Goal: Navigation & Orientation: Find specific page/section

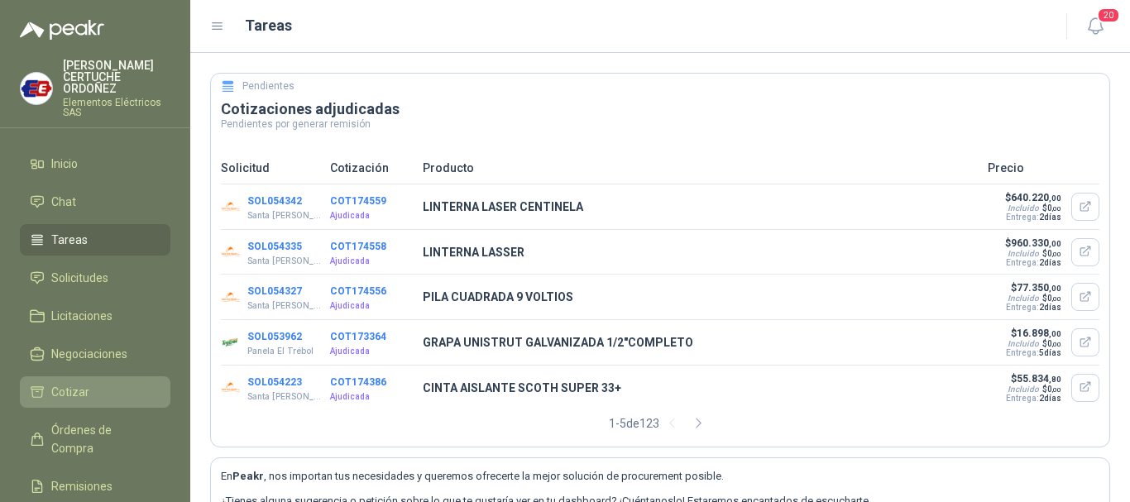
click at [89, 395] on li "Cotizar" at bounding box center [95, 392] width 131 height 18
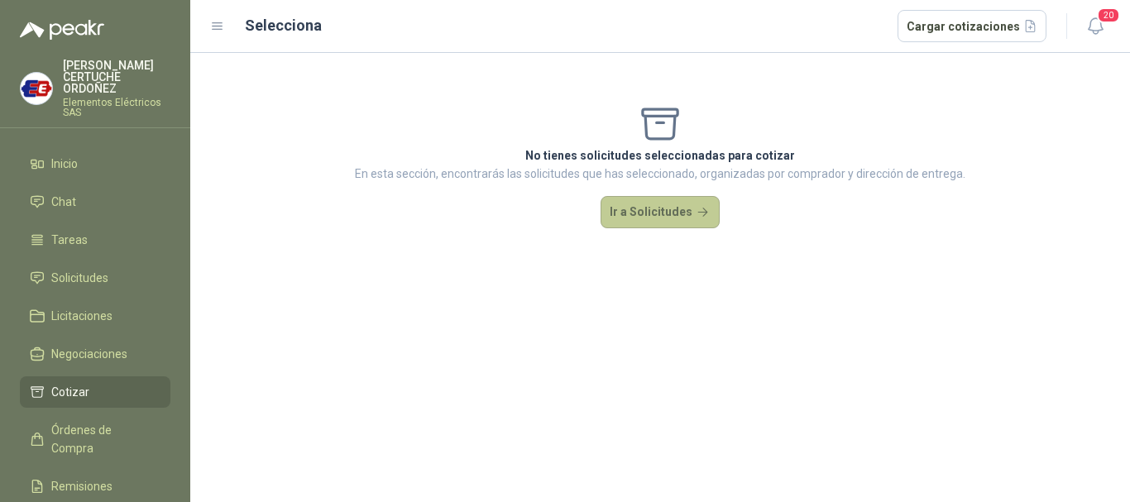
click at [653, 212] on button "Ir a Solicitudes" at bounding box center [660, 212] width 119 height 33
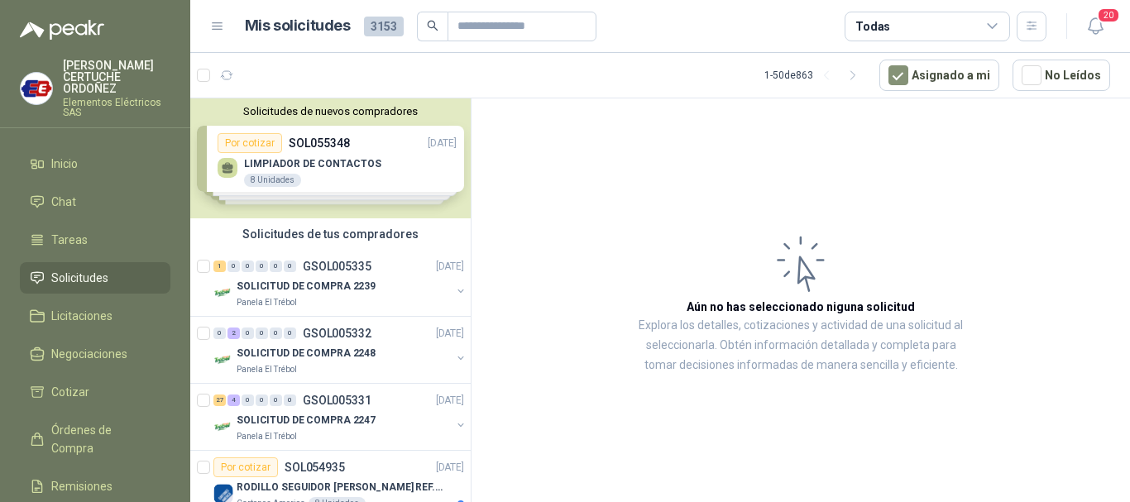
click at [68, 410] on ul "Inicio Chat Tareas Solicitudes Licitaciones Negociaciones Cotizar Órdenes de Co…" at bounding box center [95, 366] width 190 height 437
click at [75, 402] on link "Cotizar" at bounding box center [95, 391] width 151 height 31
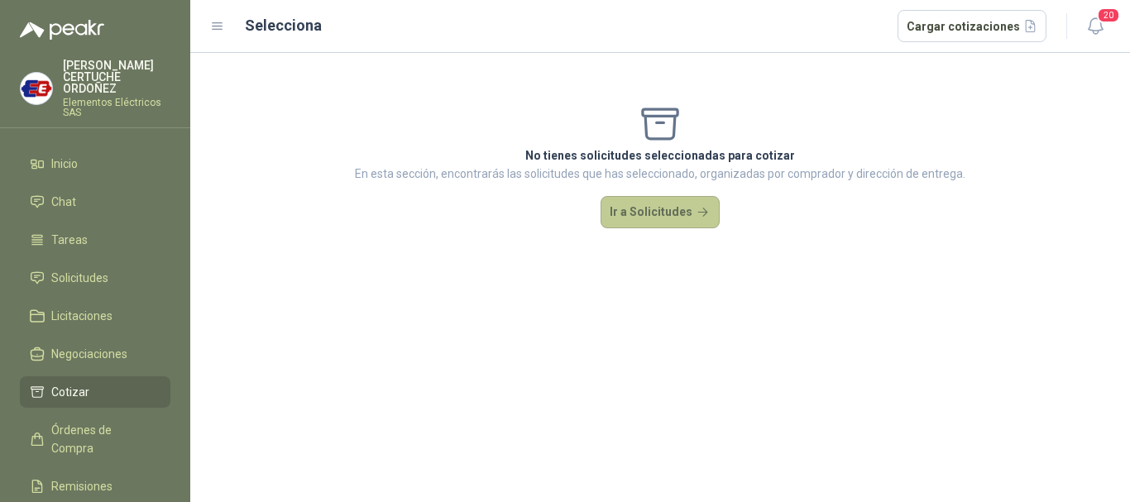
click at [647, 218] on button "Ir a Solicitudes" at bounding box center [660, 212] width 119 height 33
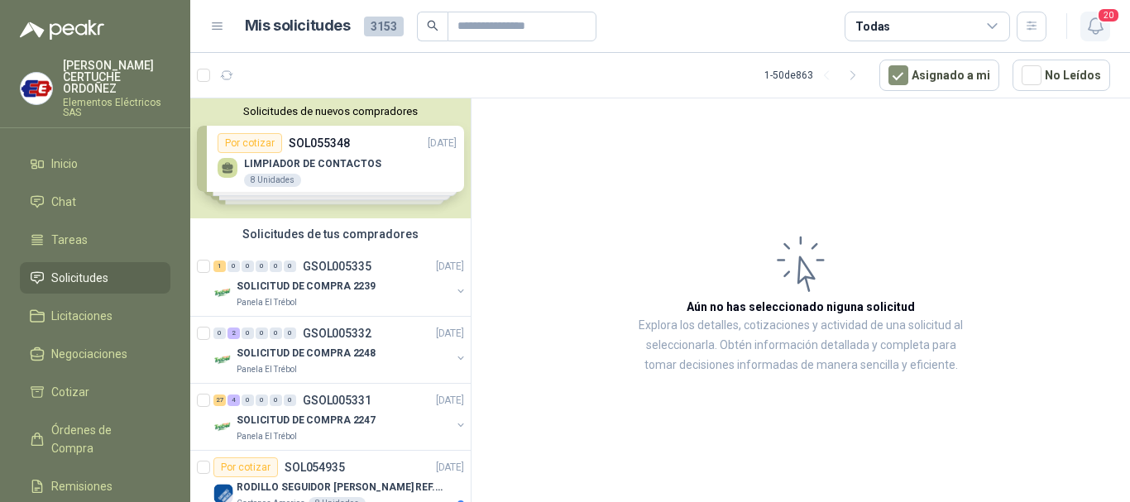
click at [1108, 19] on span "20" at bounding box center [1108, 15] width 23 height 16
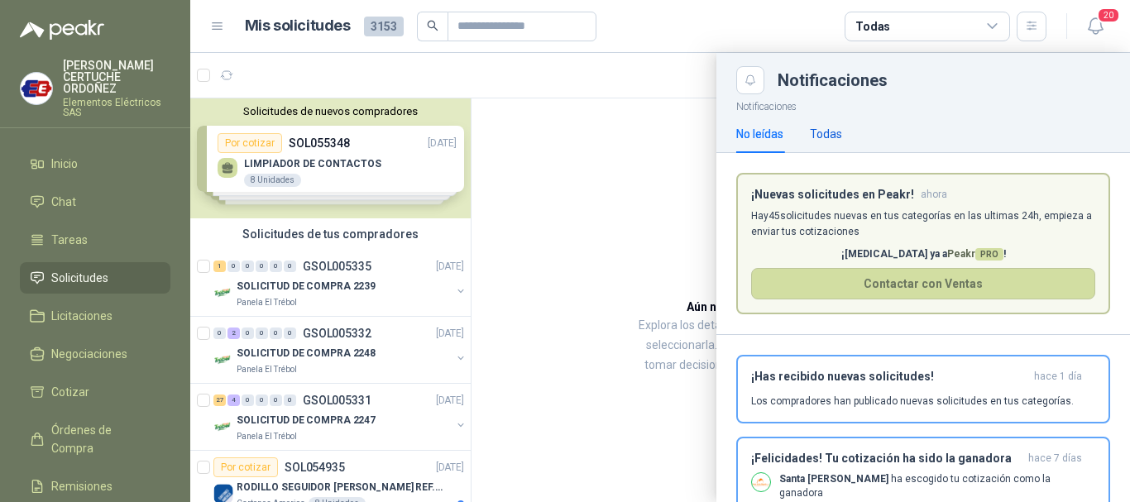
click at [819, 136] on div "Todas" at bounding box center [826, 134] width 32 height 18
click at [768, 137] on div "No leídas" at bounding box center [759, 134] width 47 height 18
click at [1092, 31] on icon "button" at bounding box center [1095, 26] width 21 height 21
